Goal: Transaction & Acquisition: Book appointment/travel/reservation

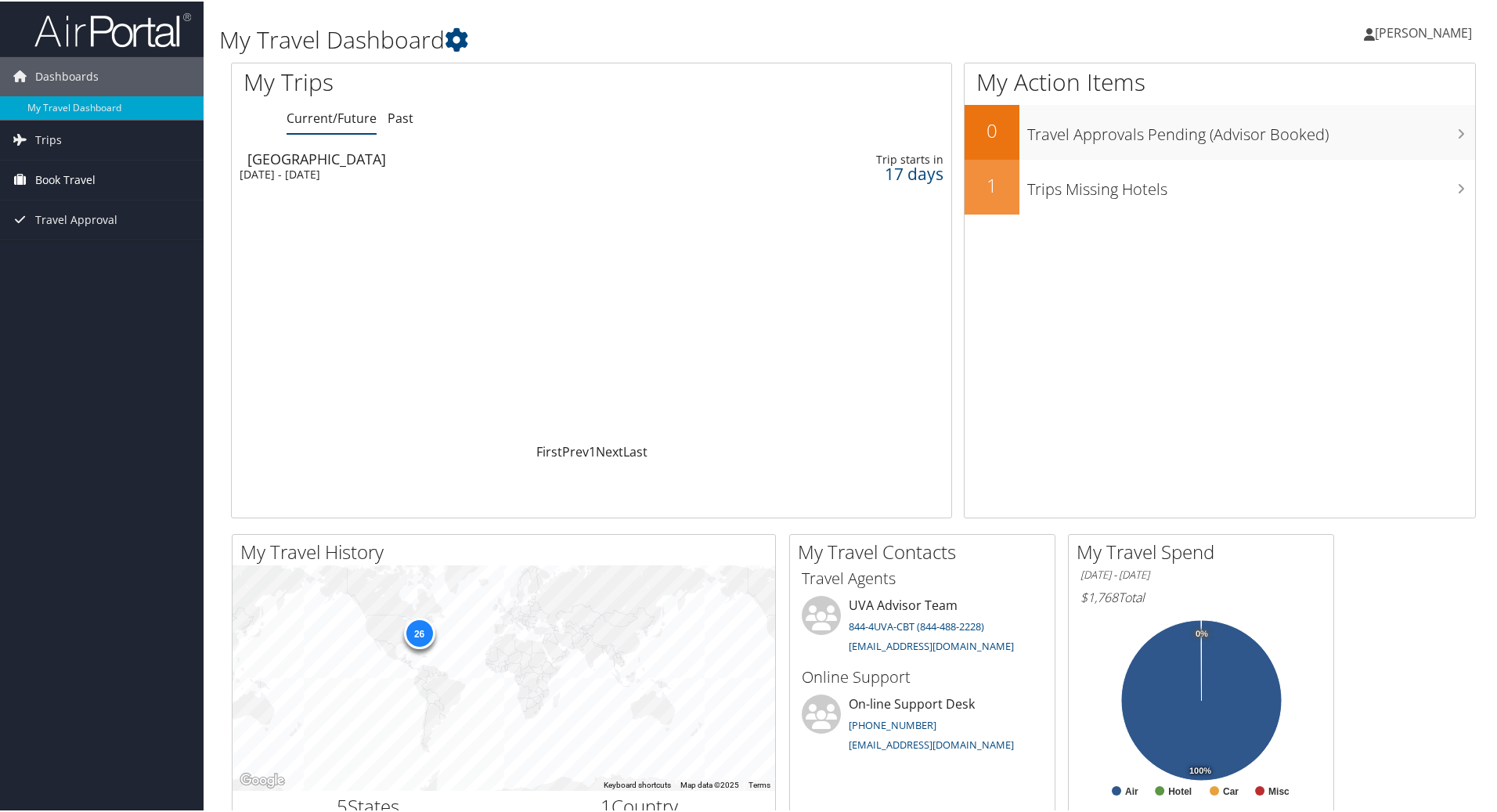
click at [93, 175] on span "Book Travel" at bounding box center [65, 178] width 60 height 39
click at [101, 258] on link "Book/Manage Online Trips" at bounding box center [101, 257] width 204 height 24
